Goal: Navigation & Orientation: Find specific page/section

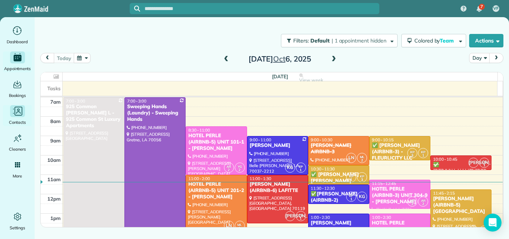
click at [23, 114] on icon "Main" at bounding box center [17, 111] width 11 height 11
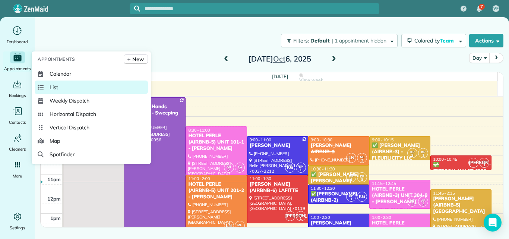
click at [65, 85] on link "List" at bounding box center [91, 87] width 113 height 13
